Goal: Task Accomplishment & Management: Manage account settings

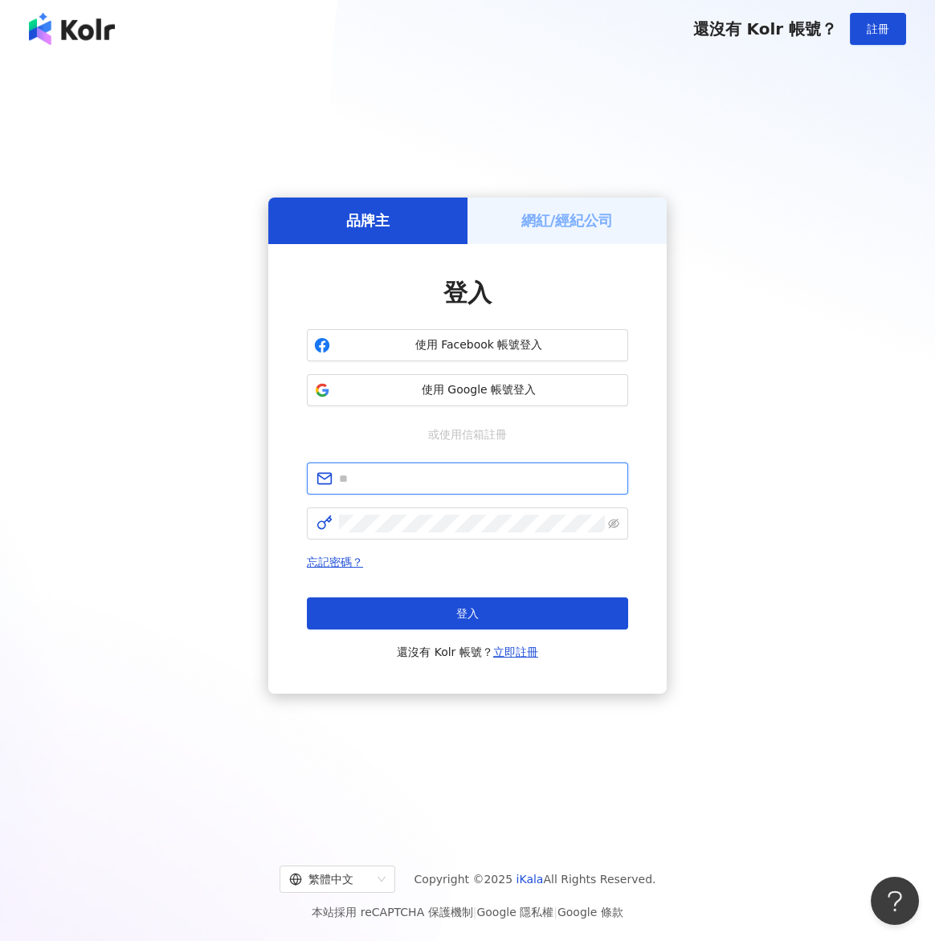
type input "**********"
click at [575, 226] on h5 "網紅/經紀公司" at bounding box center [567, 220] width 92 height 20
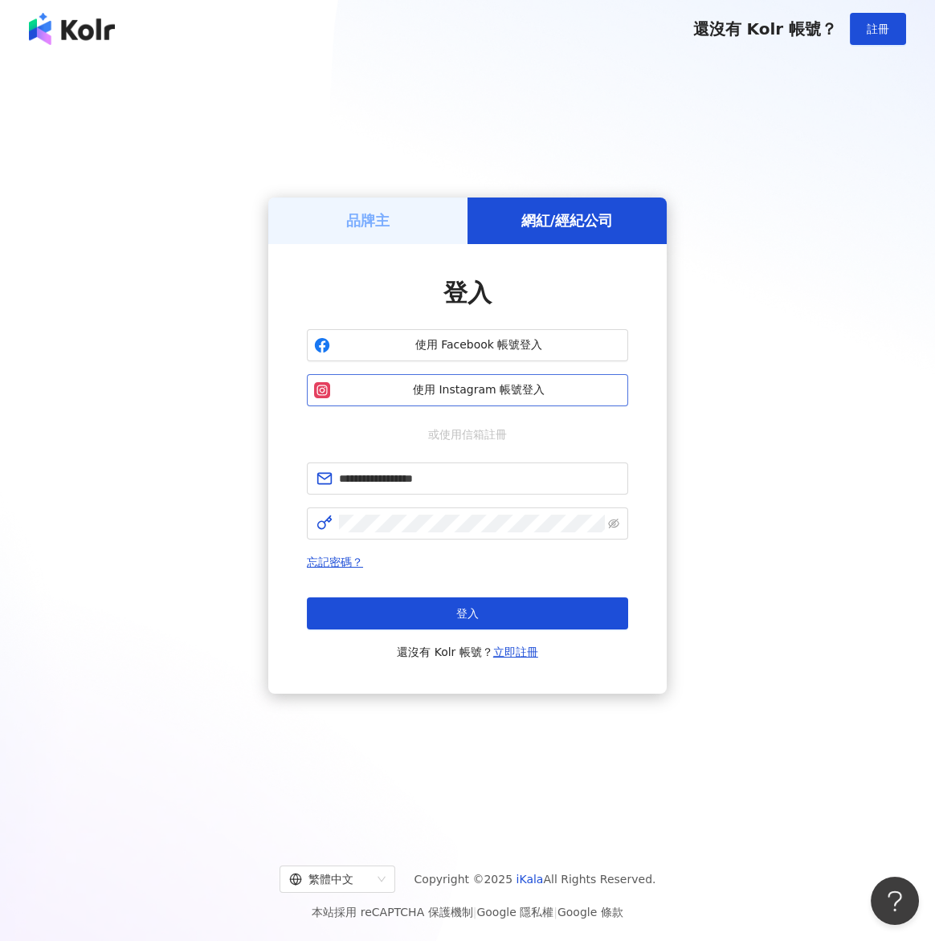
click at [437, 402] on button "使用 Instagram 帳號登入" at bounding box center [467, 390] width 321 height 32
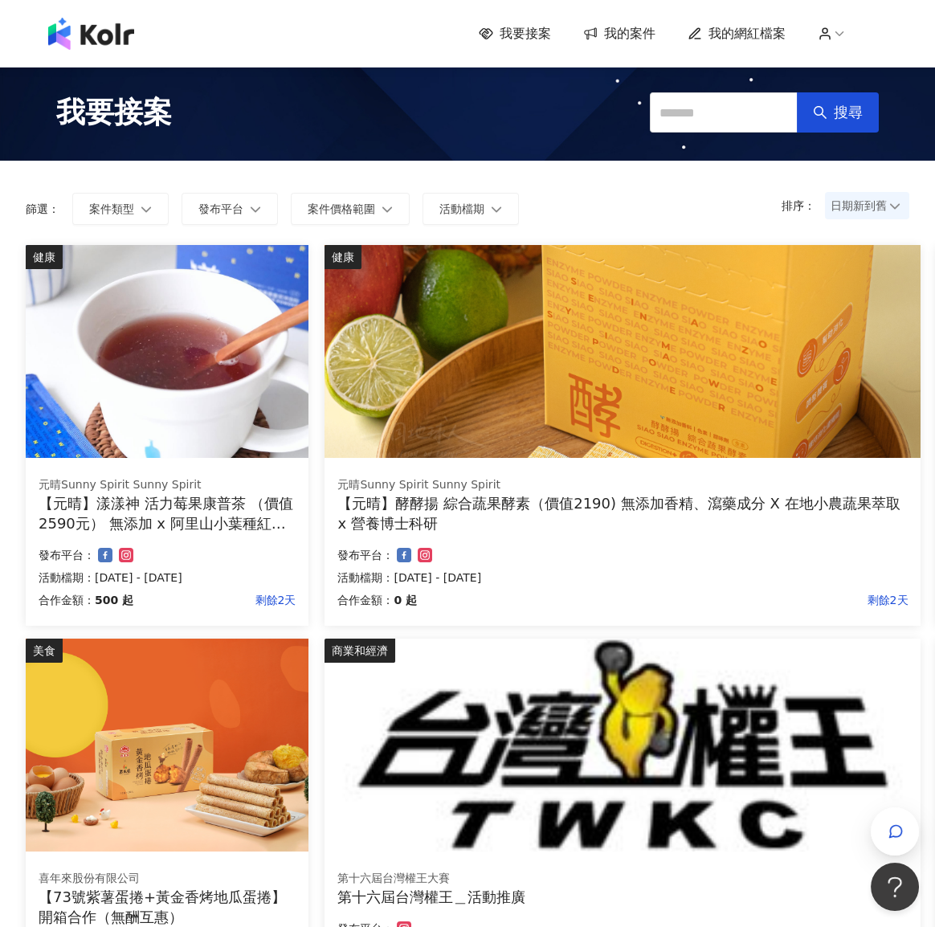
click at [747, 31] on span "我的網紅檔案" at bounding box center [746, 34] width 77 height 18
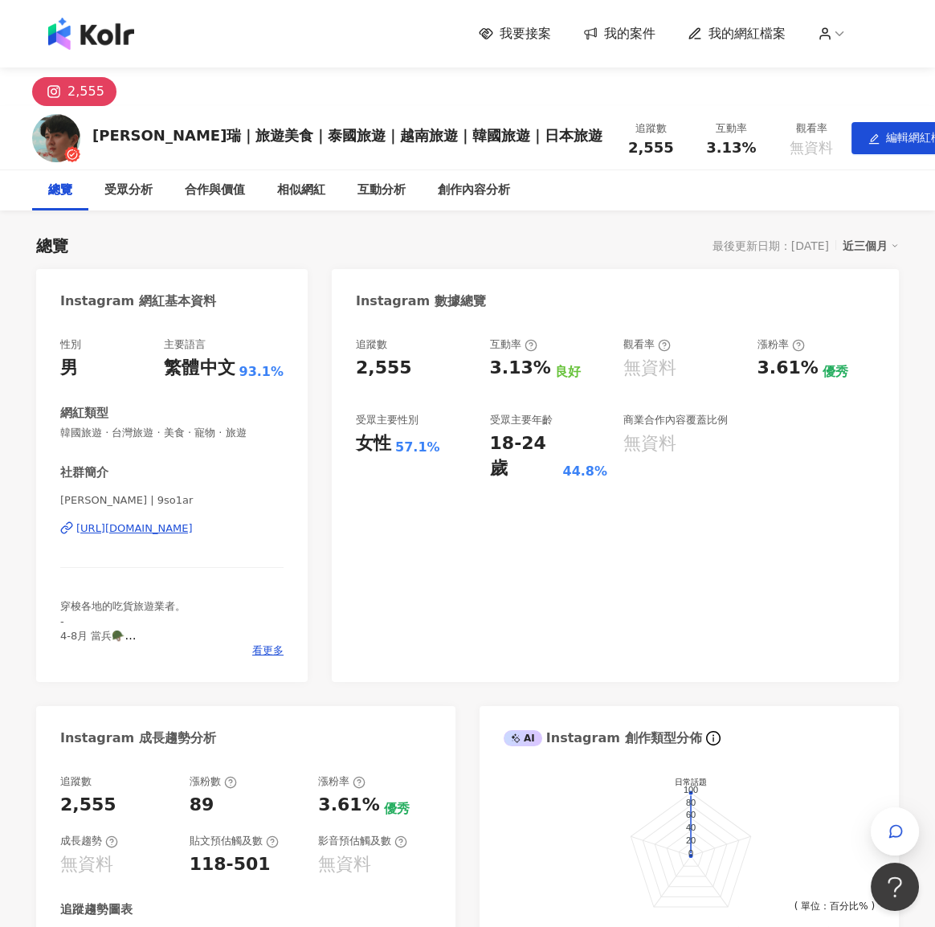
click at [881, 242] on div "近三個月" at bounding box center [870, 245] width 56 height 21
click at [890, 250] on div "近三個月" at bounding box center [870, 245] width 56 height 21
click at [894, 283] on link "近六個月" at bounding box center [877, 279] width 45 height 18
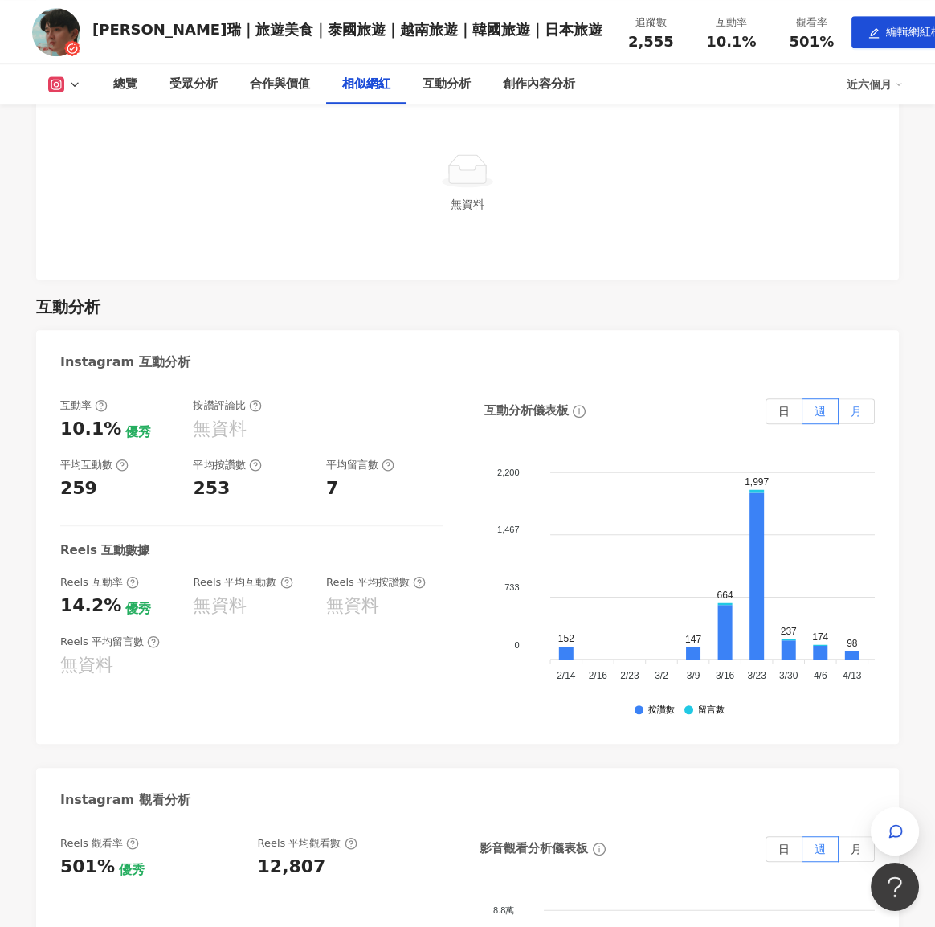
click at [864, 407] on label "月" at bounding box center [856, 411] width 36 height 26
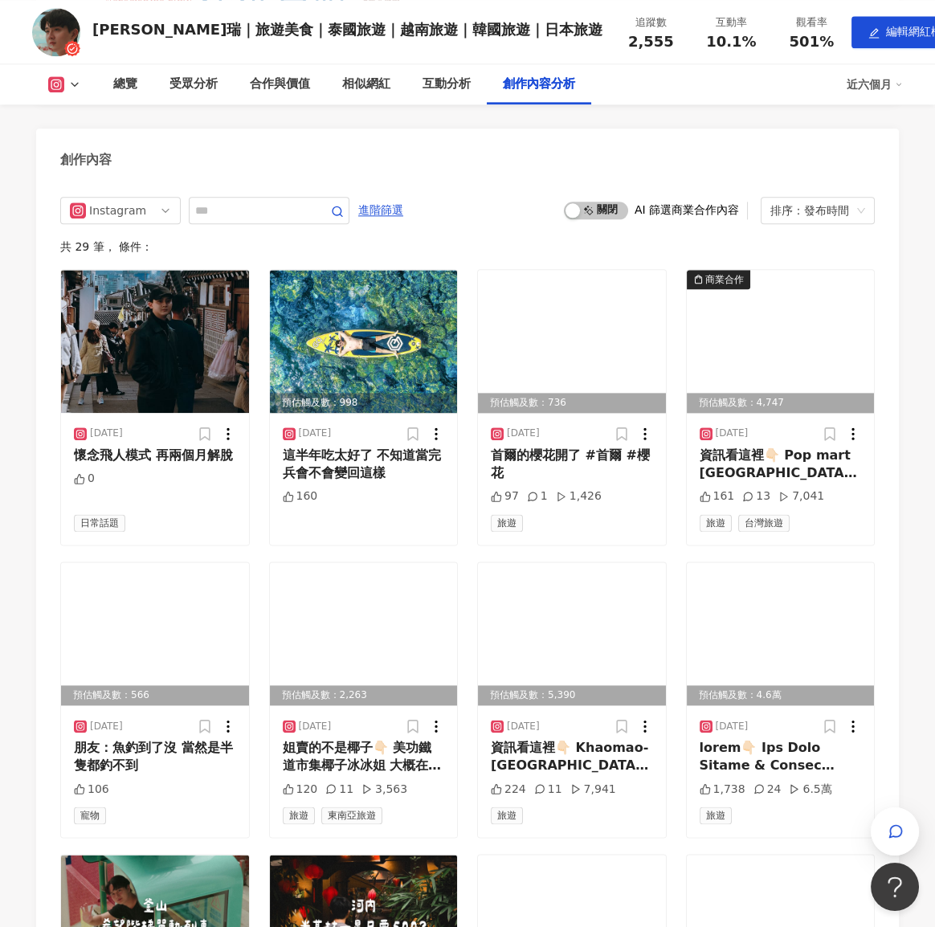
scroll to position [4216, 0]
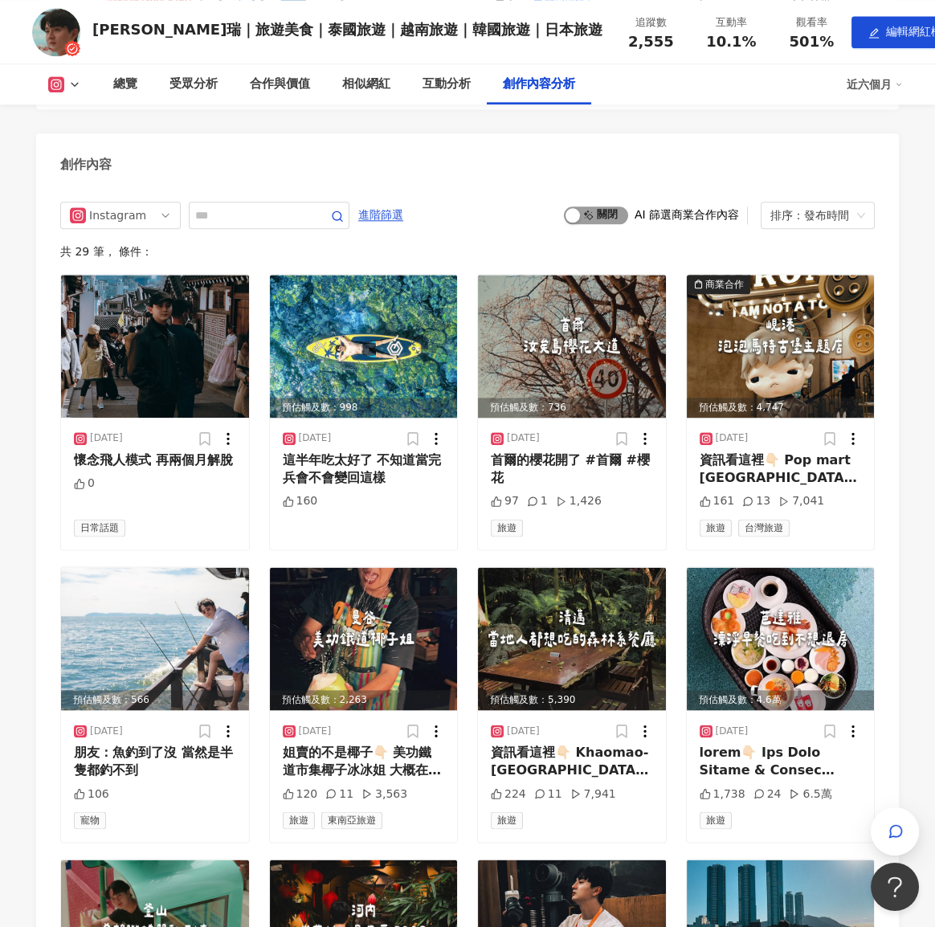
click at [605, 224] on span "啟動 關閉" at bounding box center [596, 215] width 64 height 18
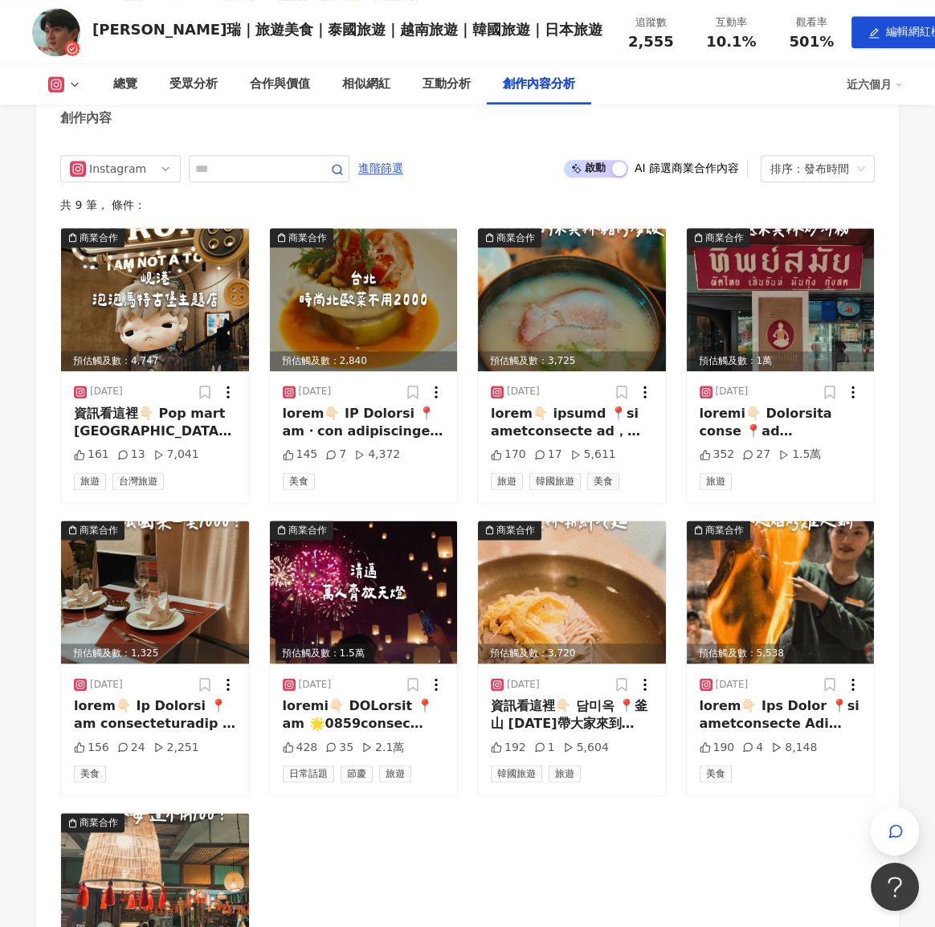
click at [605, 177] on span "啟動 關閉" at bounding box center [596, 169] width 64 height 18
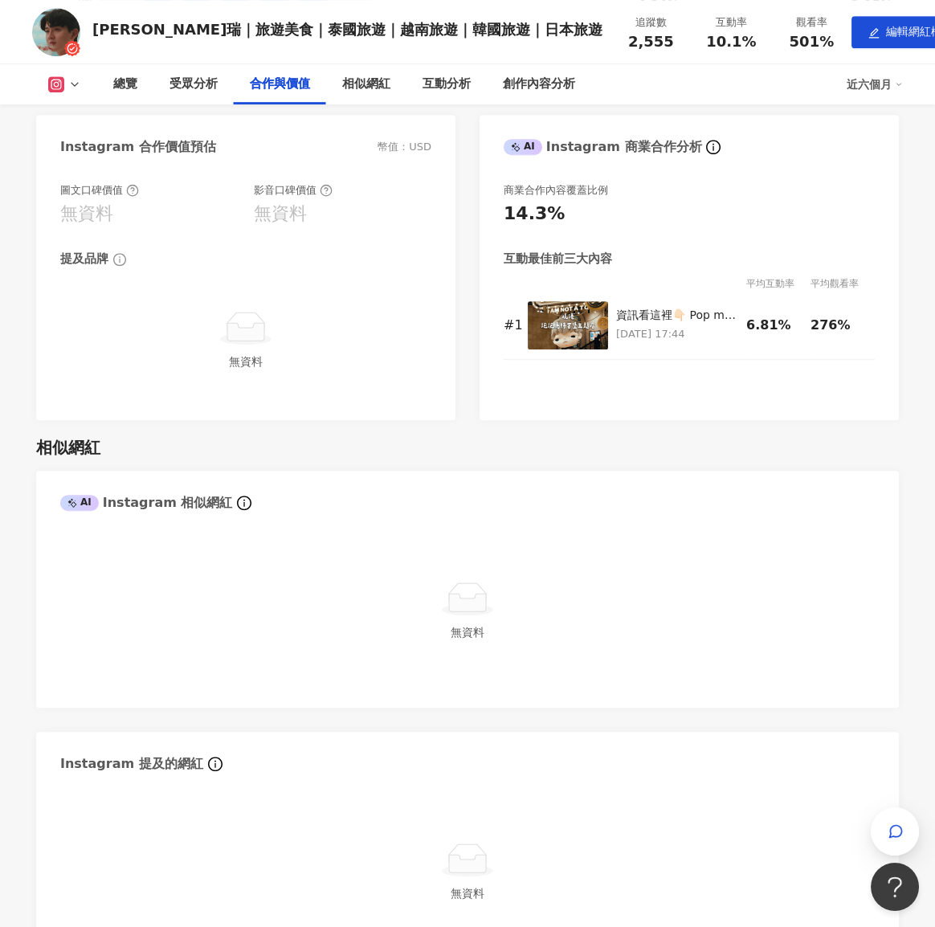
scroll to position [1782, 0]
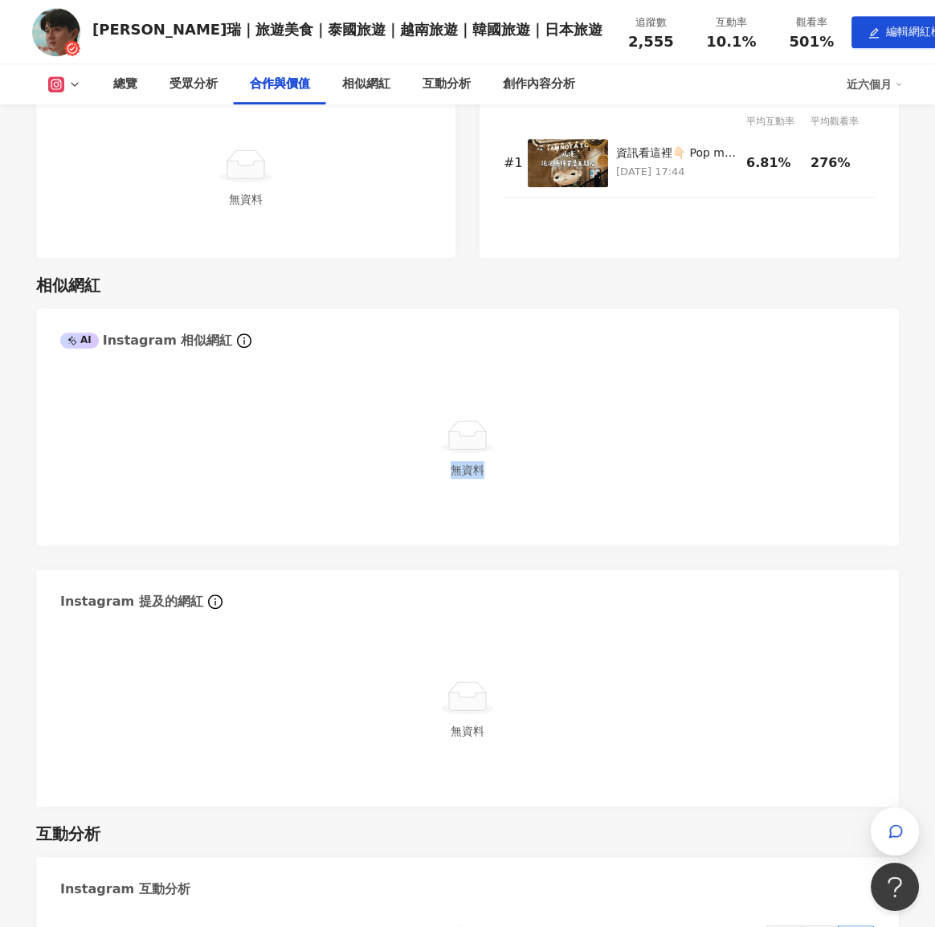
drag, startPoint x: 447, startPoint y: 471, endPoint x: 505, endPoint y: 466, distance: 58.0
click at [505, 466] on div "無資料" at bounding box center [467, 449] width 814 height 145
click at [255, 413] on div "無資料" at bounding box center [467, 449] width 814 height 145
click at [76, 340] on span at bounding box center [72, 341] width 11 height 10
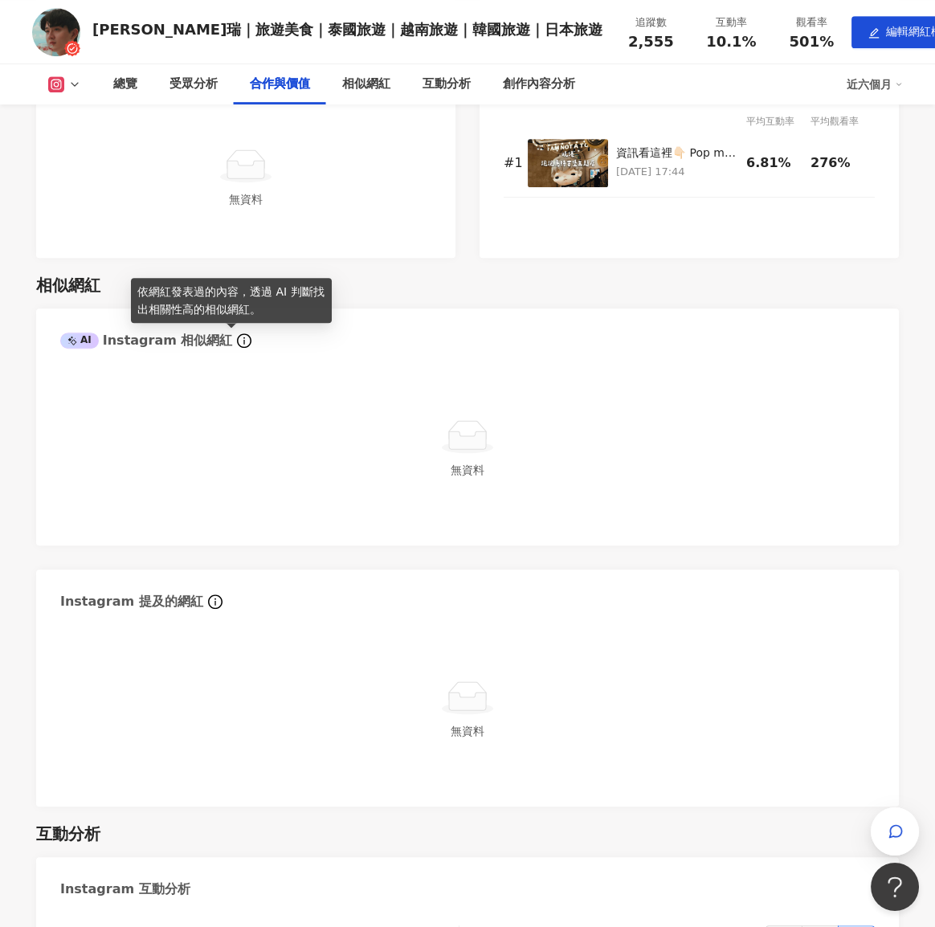
click at [346, 339] on div "AI Instagram 相似網紅" at bounding box center [467, 334] width 862 height 52
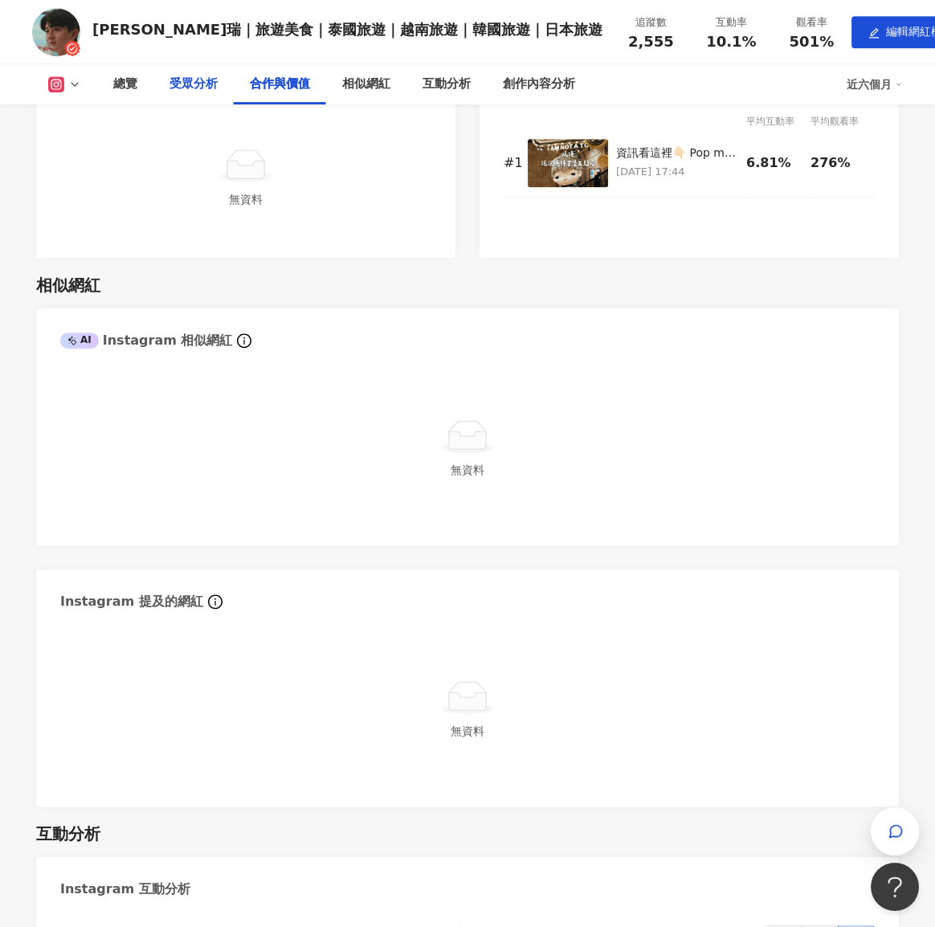
click at [199, 79] on div "受眾分析" at bounding box center [193, 84] width 48 height 19
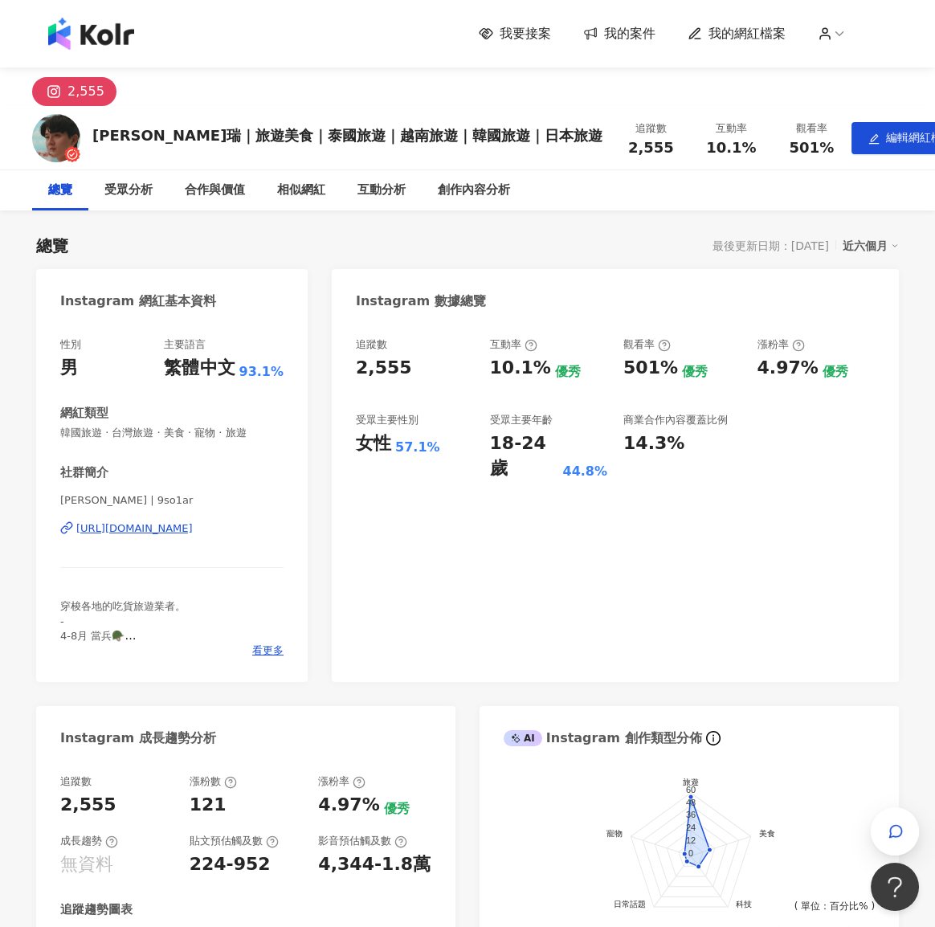
click at [874, 245] on div "近六個月" at bounding box center [870, 245] width 56 height 21
click at [764, 222] on div "總覽 最後更新日期：[DATE] 近六個月 Instagram 網紅基本資料 性別 男 主要語言 繁體中文 93.1% 網紅類型 韓國旅遊 · 台灣旅遊 · …" at bounding box center [467, 702] width 862 height 969
